Goal: Find specific page/section: Locate item on page

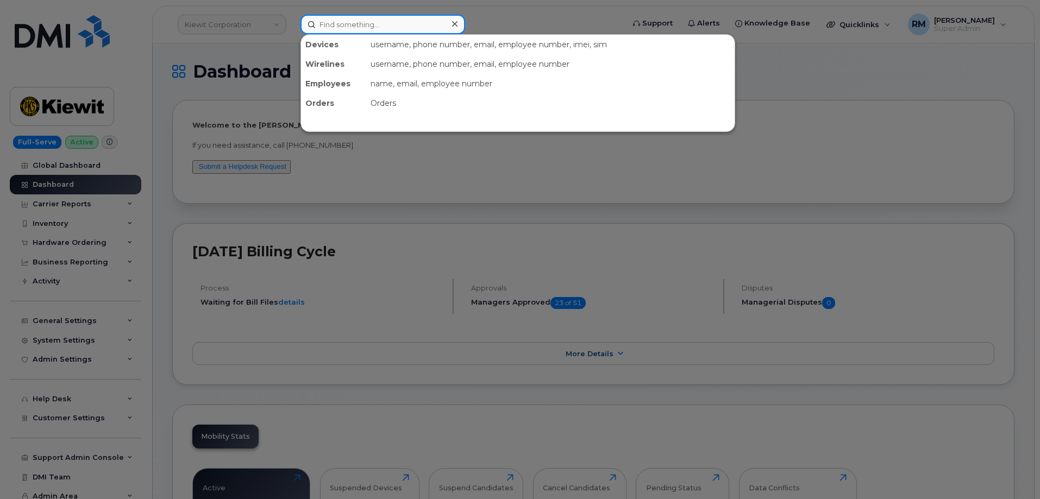
click at [342, 21] on input at bounding box center [383, 25] width 165 height 20
paste input "[PHONE_NUMBER]"
type input "[PHONE_NUMBER]"
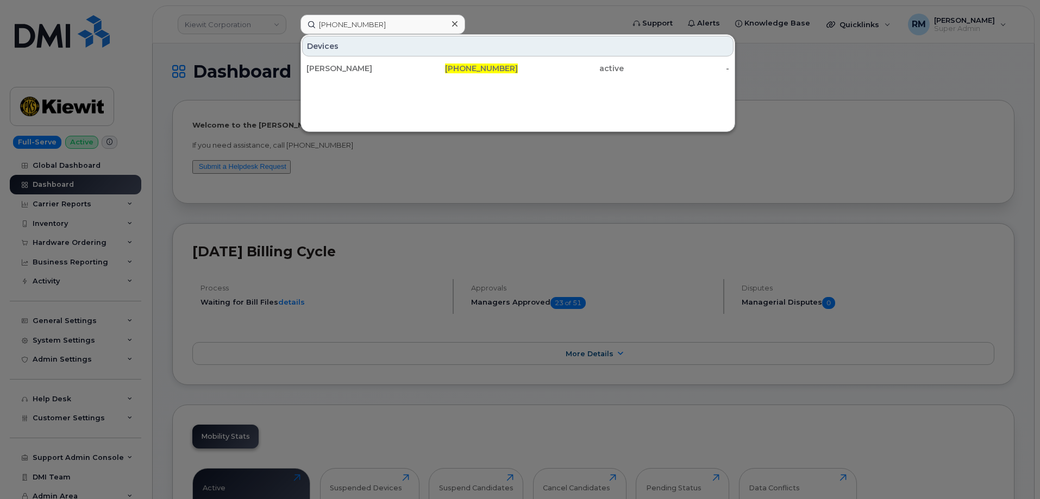
click at [171, 40] on div at bounding box center [520, 249] width 1040 height 499
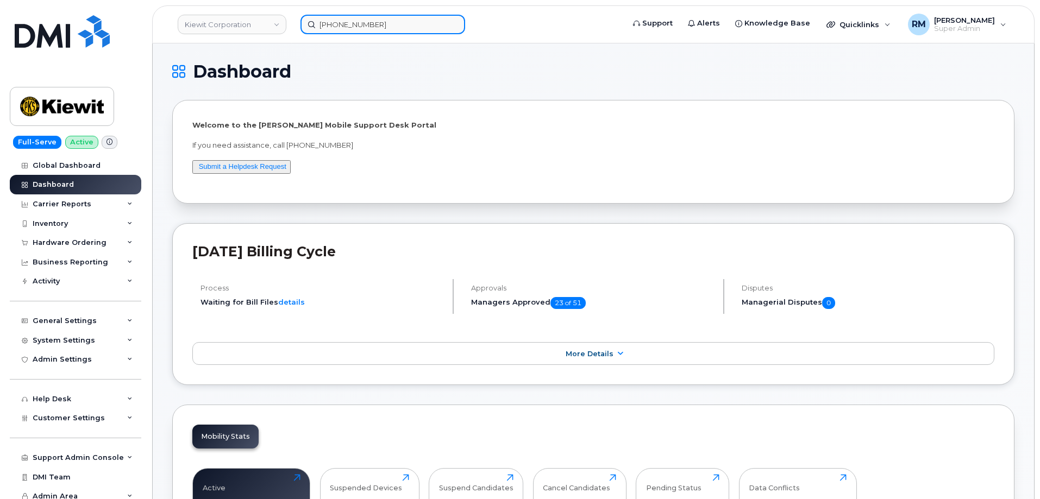
click at [339, 23] on input "[PHONE_NUMBER]" at bounding box center [383, 25] width 165 height 20
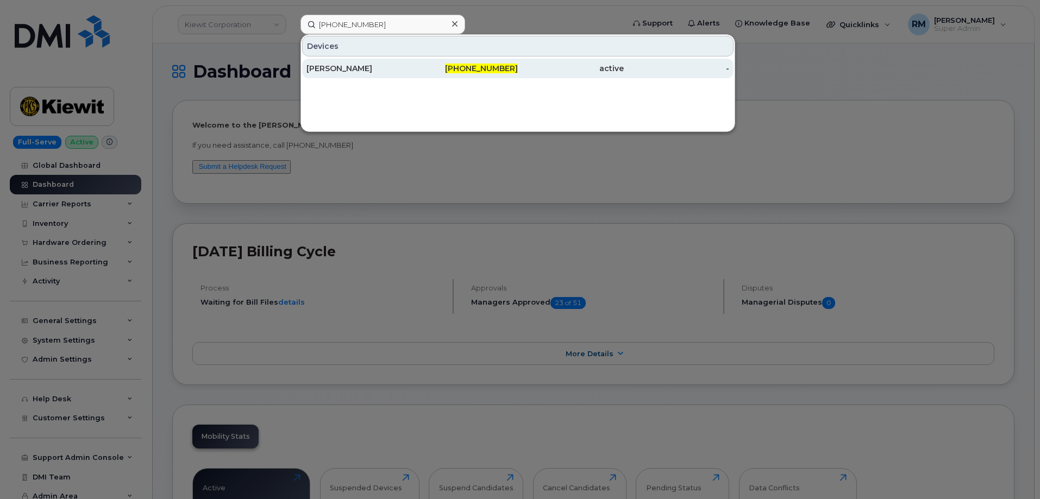
click at [349, 64] on div "[PERSON_NAME]" at bounding box center [359, 68] width 106 height 11
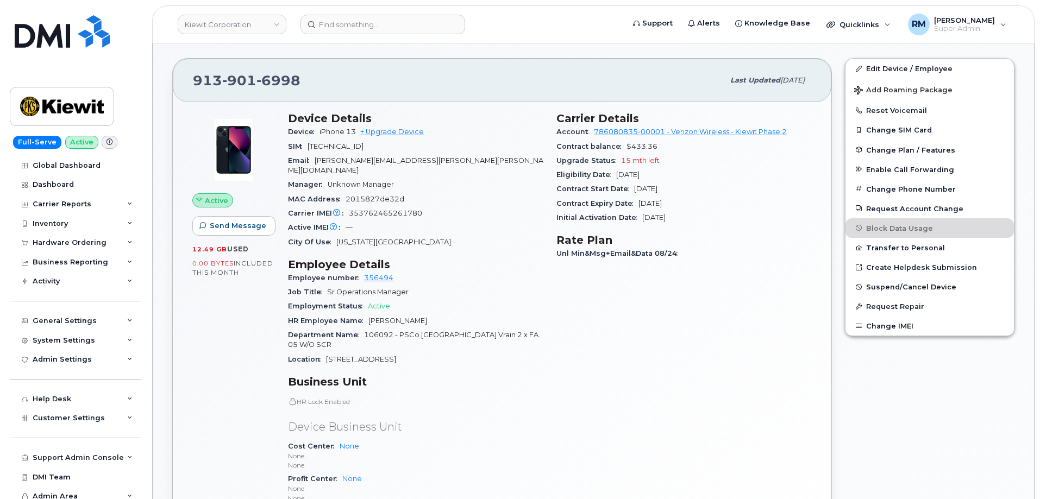
scroll to position [217, 0]
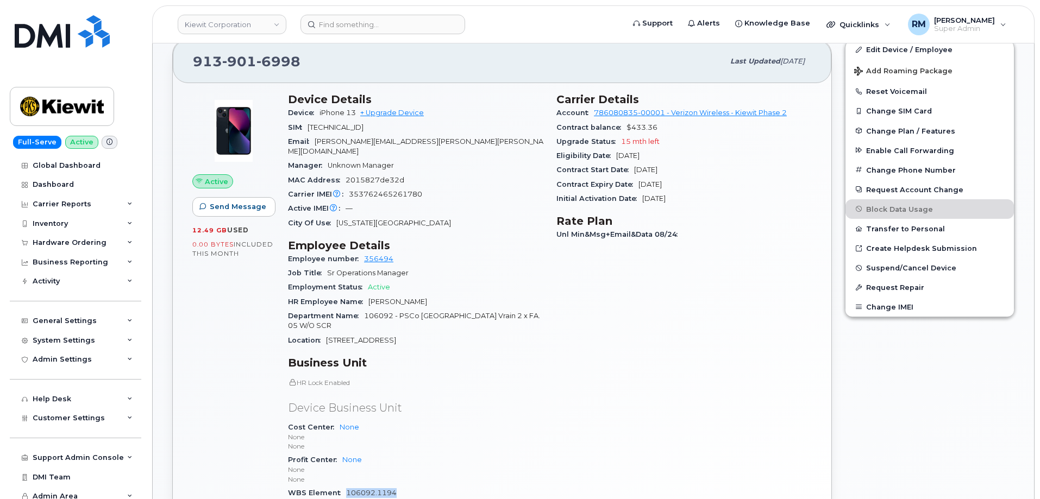
drag, startPoint x: 360, startPoint y: 473, endPoint x: 347, endPoint y: 474, distance: 13.6
click at [347, 486] on div "WBS Element 106092.1194 [PERSON_NAME] Power Constructors 1037" at bounding box center [415, 502] width 255 height 33
copy link "106092.1194"
